Goal: Task Accomplishment & Management: Manage account settings

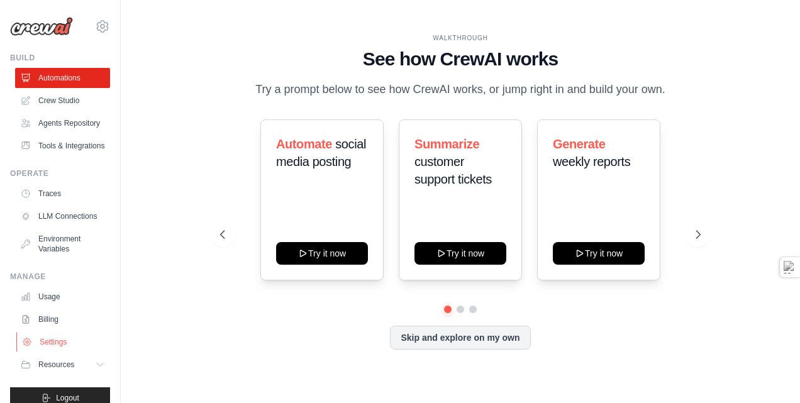
click at [51, 352] on link "Settings" at bounding box center [63, 342] width 95 height 20
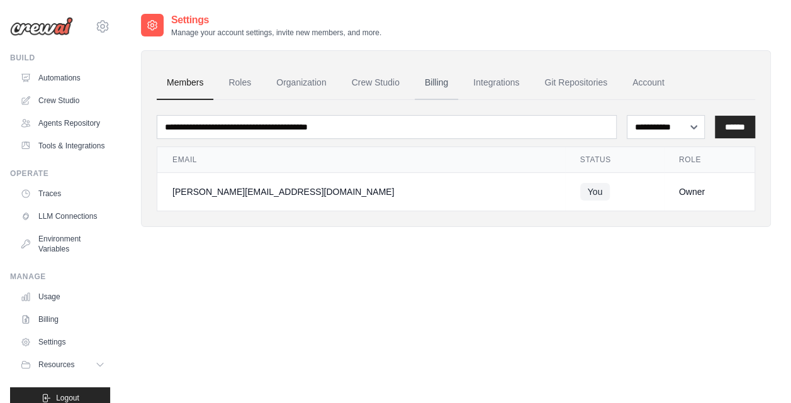
click at [447, 82] on link "Billing" at bounding box center [436, 83] width 43 height 34
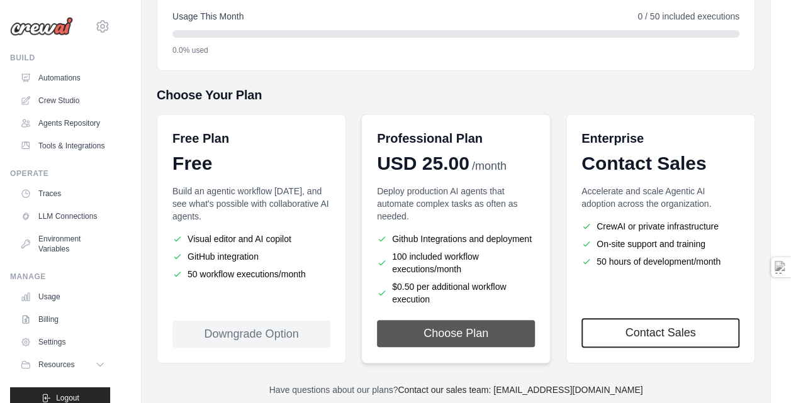
click at [448, 344] on button "Choose Plan" at bounding box center [456, 333] width 158 height 27
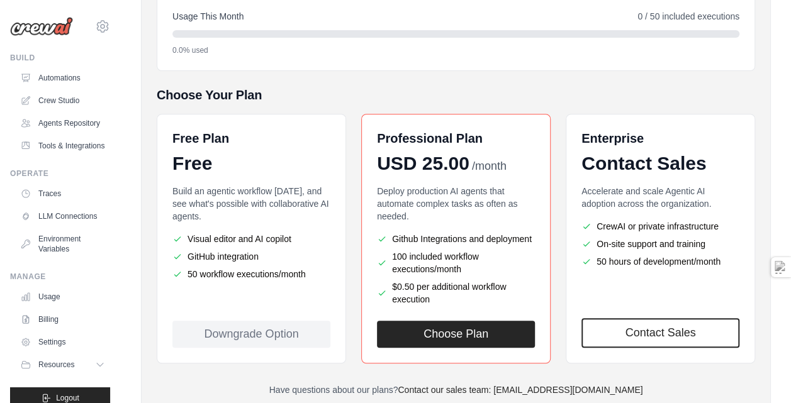
scroll to position [254, 0]
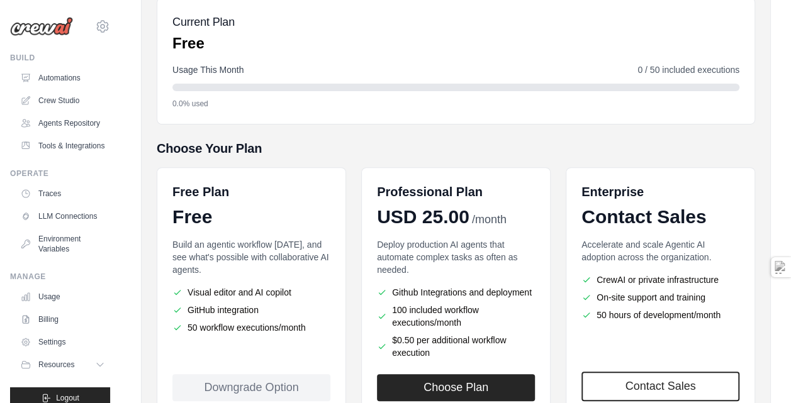
scroll to position [245, 0]
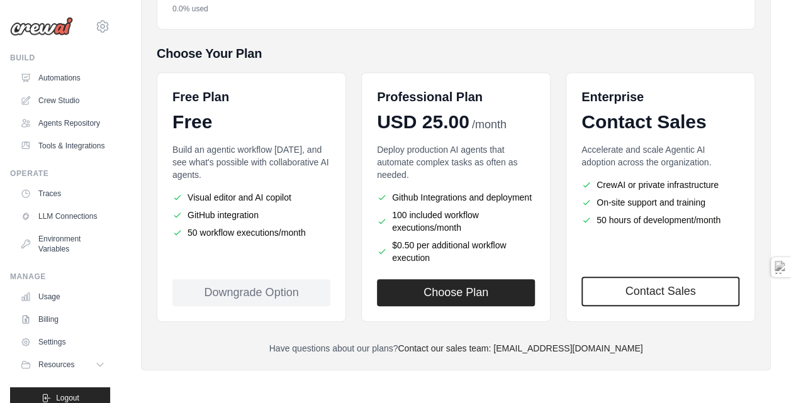
click at [224, 164] on p "Build an agentic workflow today, and see what's possible with collaborative AI …" at bounding box center [251, 162] width 158 height 38
